Goal: Task Accomplishment & Management: Manage account settings

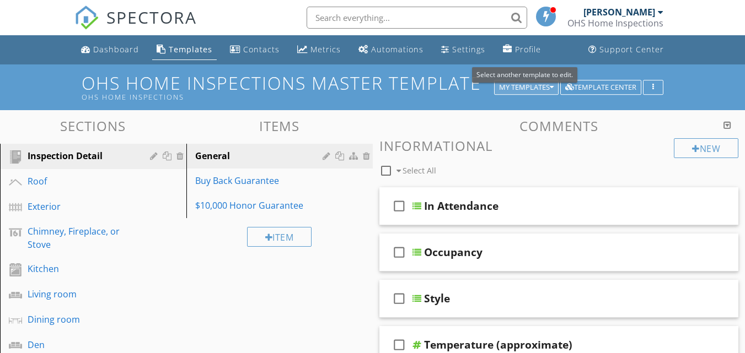
click at [500, 88] on div "My Templates" at bounding box center [526, 88] width 55 height 8
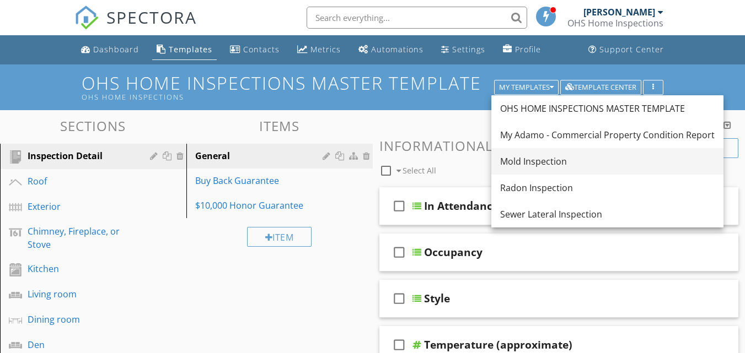
click at [512, 161] on div "Mold Inspection" at bounding box center [607, 161] width 214 height 13
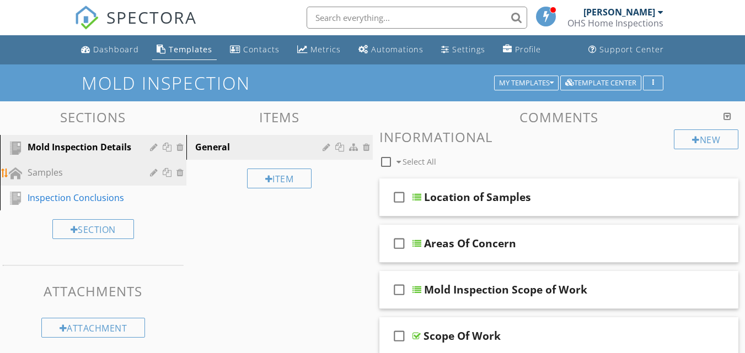
click at [42, 180] on div "Samples" at bounding box center [102, 173] width 148 height 14
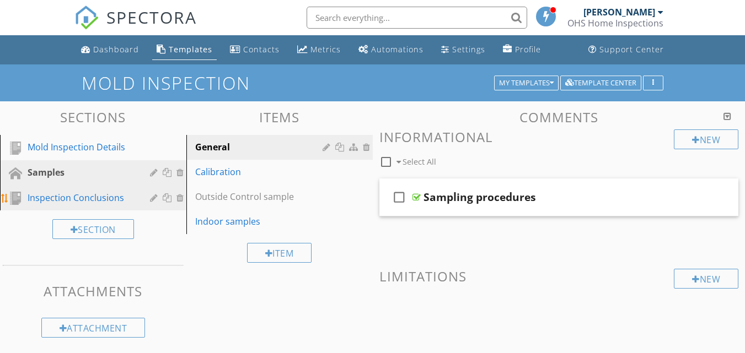
click at [40, 201] on div "Inspection Conclusions" at bounding box center [81, 197] width 106 height 13
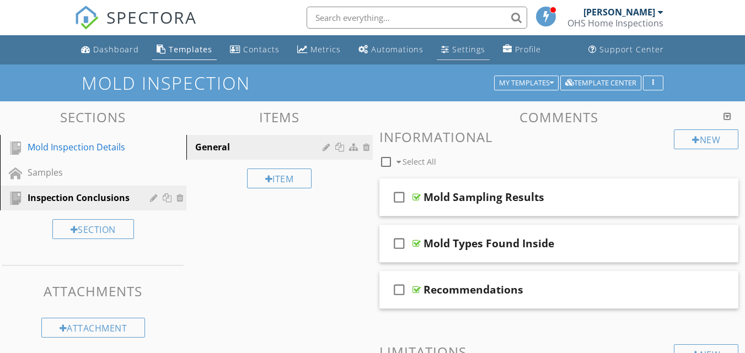
click at [443, 45] on div "Settings" at bounding box center [445, 49] width 8 height 9
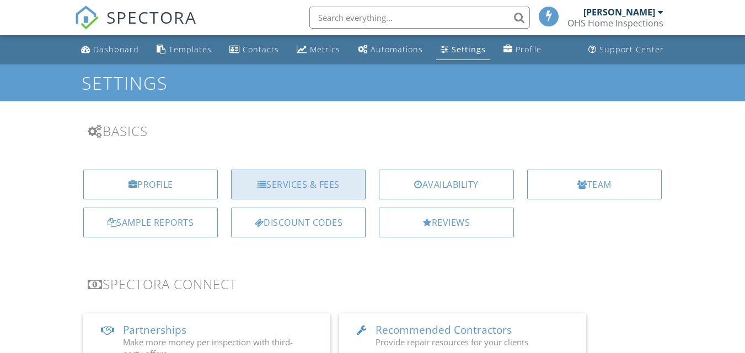
click at [297, 185] on div "Services & Fees" at bounding box center [298, 185] width 134 height 30
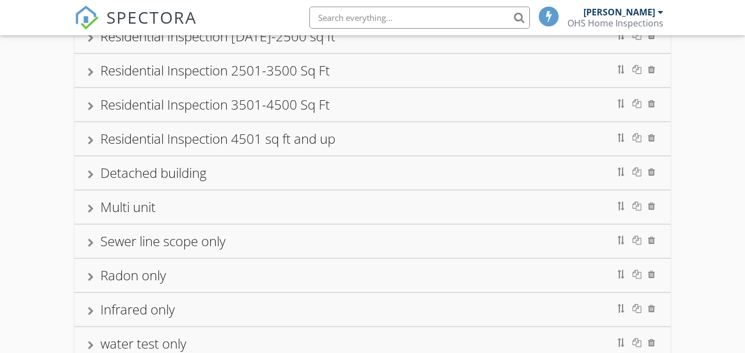
scroll to position [16, 0]
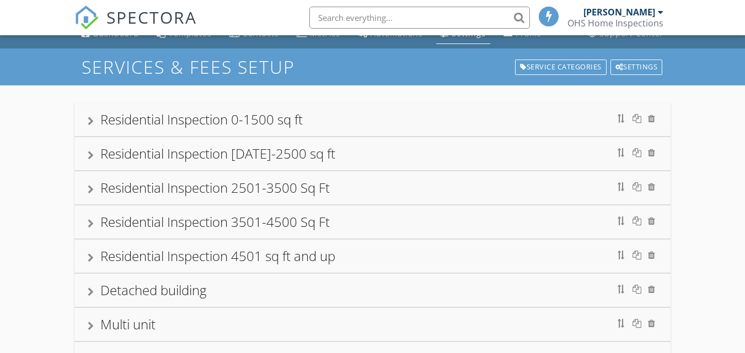
drag, startPoint x: 266, startPoint y: 119, endPoint x: 364, endPoint y: 137, distance: 99.8
click at [266, 120] on div "Residential Inspection 0-1500 sq ft" at bounding box center [201, 119] width 202 height 18
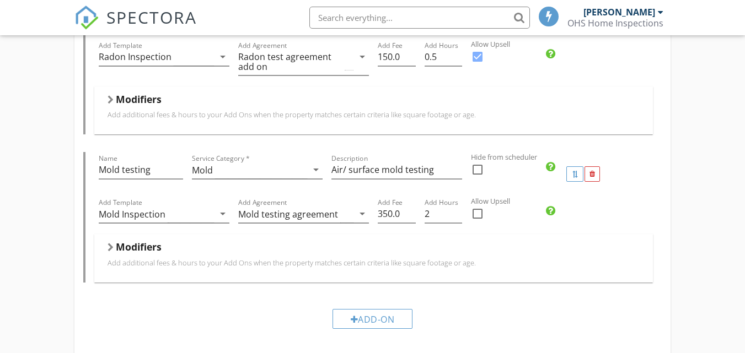
scroll to position [953, 0]
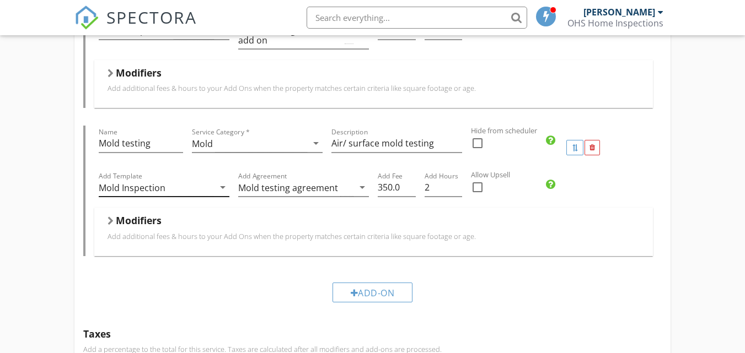
click at [220, 185] on icon "arrow_drop_down" at bounding box center [222, 187] width 13 height 13
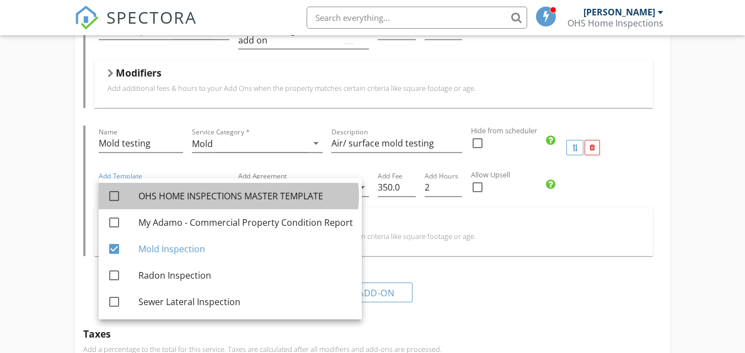
click at [220, 185] on div "OHS HOME INSPECTIONS MASTER TEMPLATE" at bounding box center [245, 196] width 214 height 26
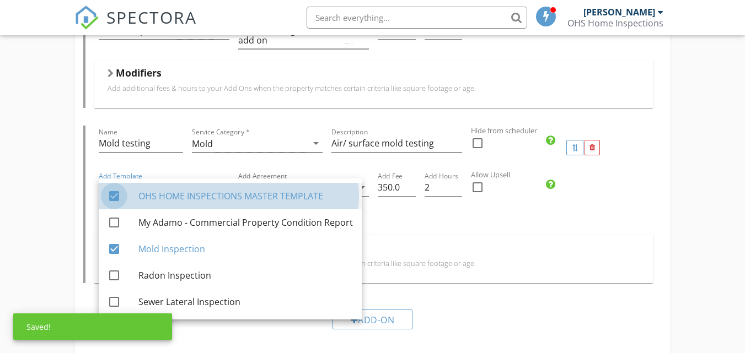
click at [110, 196] on div at bounding box center [114, 196] width 19 height 19
checkbox input "false"
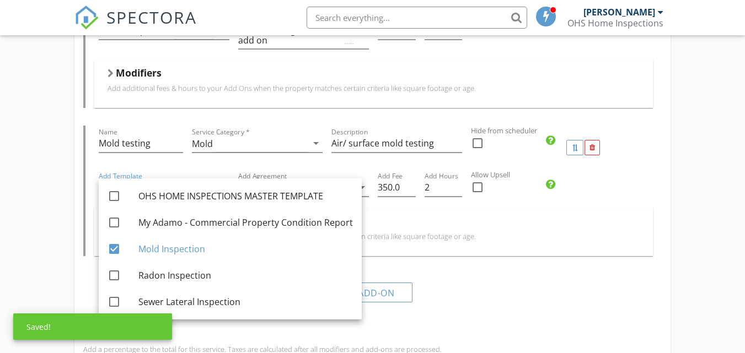
click at [39, 164] on div "Residential Inspection 0-1500 sq ft Name Residential Inspection 0-1500 sq ft Se…" at bounding box center [372, 166] width 745 height 2034
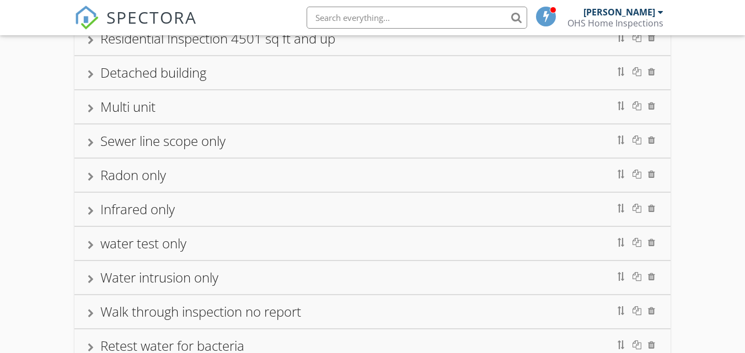
scroll to position [1782, 0]
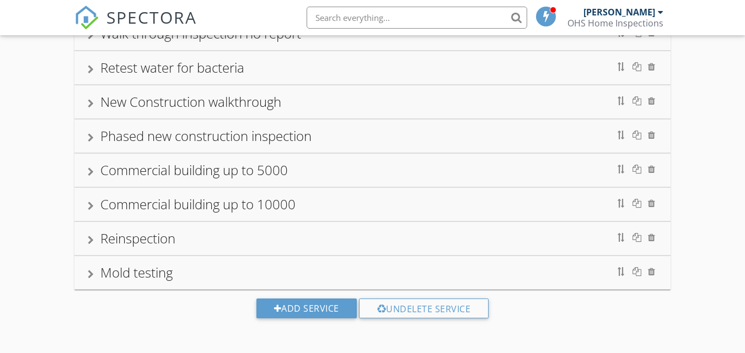
click at [233, 274] on div "Mold testing" at bounding box center [372, 273] width 569 height 20
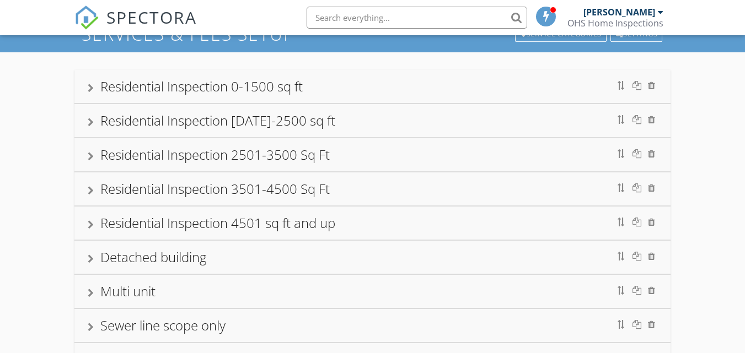
scroll to position [0, 0]
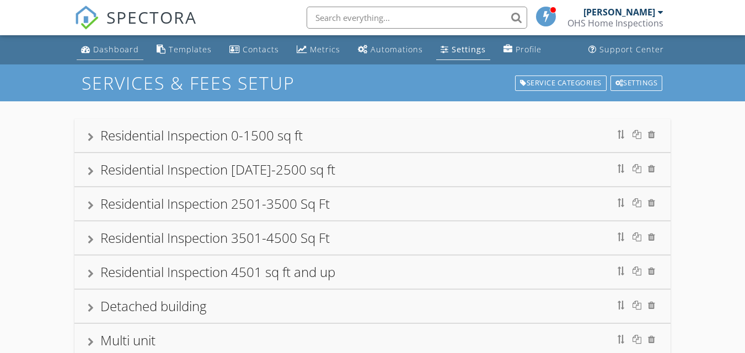
click at [128, 47] on div "Dashboard" at bounding box center [116, 49] width 46 height 10
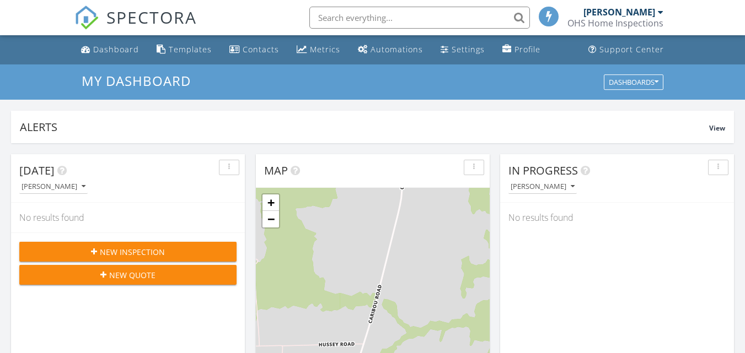
scroll to position [6, 6]
